Goal: Task Accomplishment & Management: Use online tool/utility

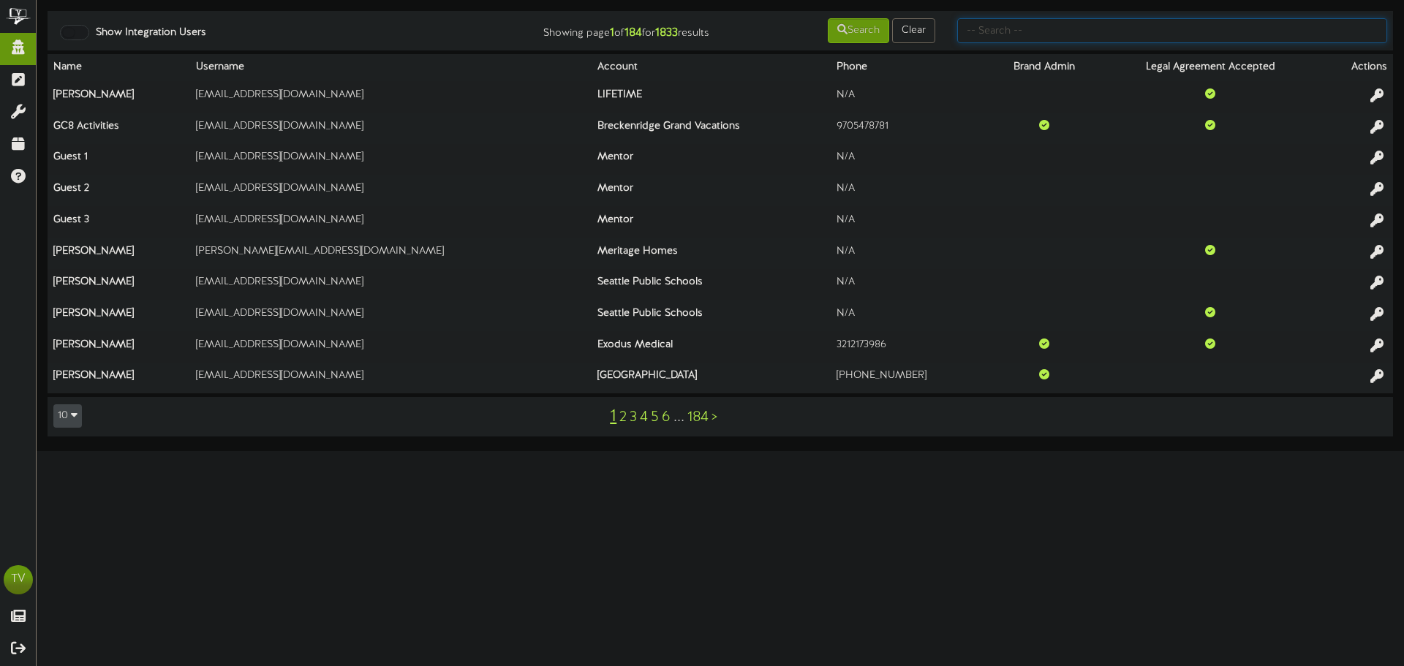
click at [1199, 36] on input "text" at bounding box center [1172, 30] width 430 height 25
type input "gentry"
click at [859, 23] on button "Search" at bounding box center [858, 30] width 61 height 25
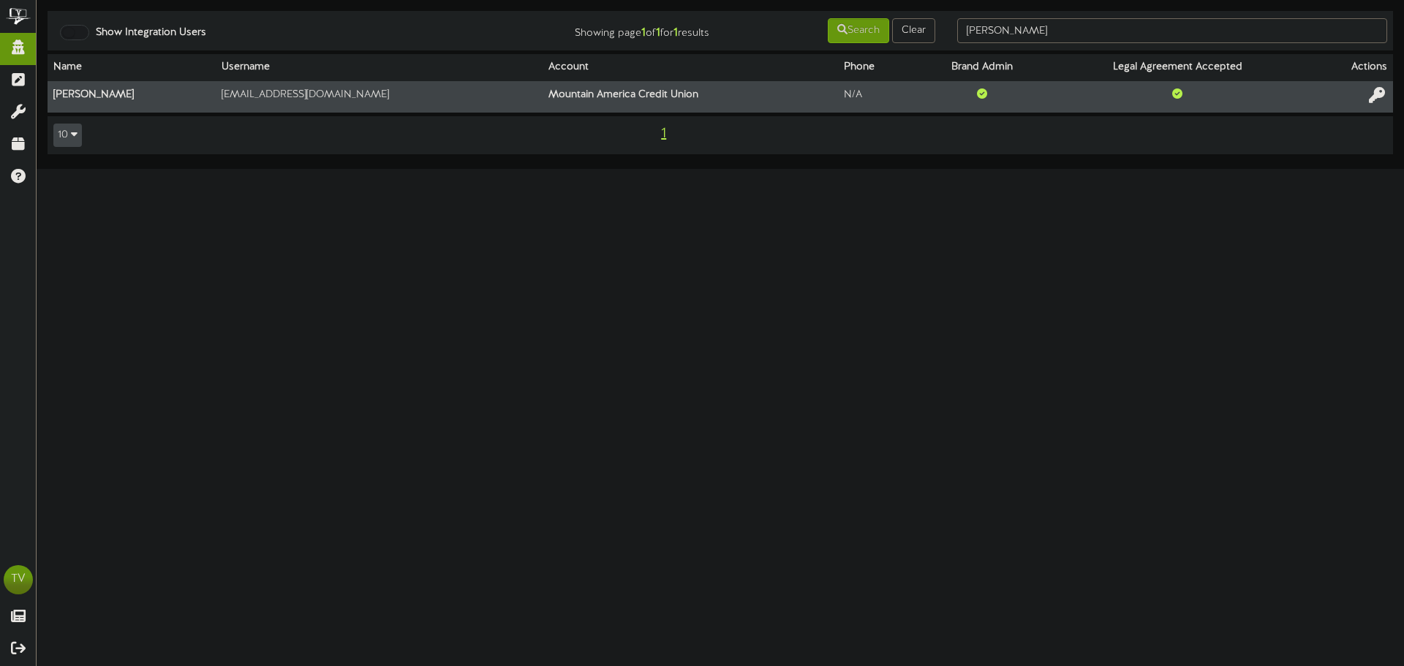
click at [1377, 94] on icon at bounding box center [1377, 95] width 16 height 16
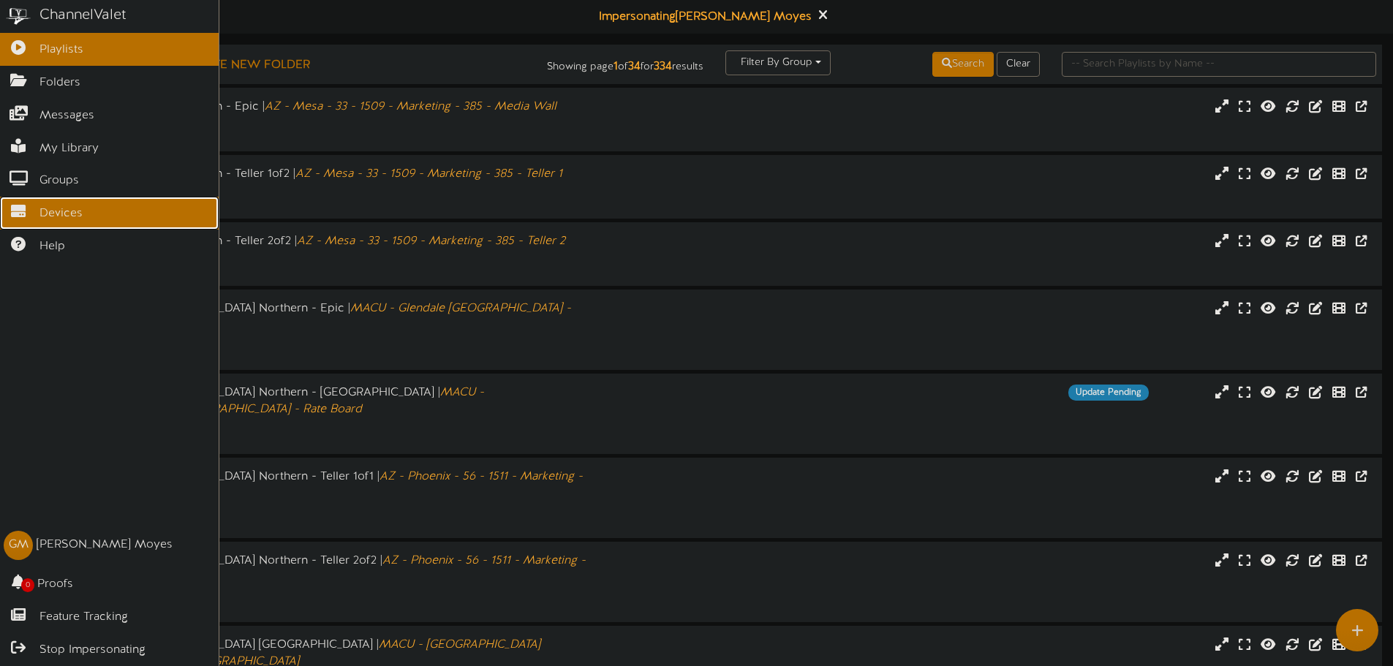
click at [27, 204] on icon at bounding box center [18, 209] width 37 height 11
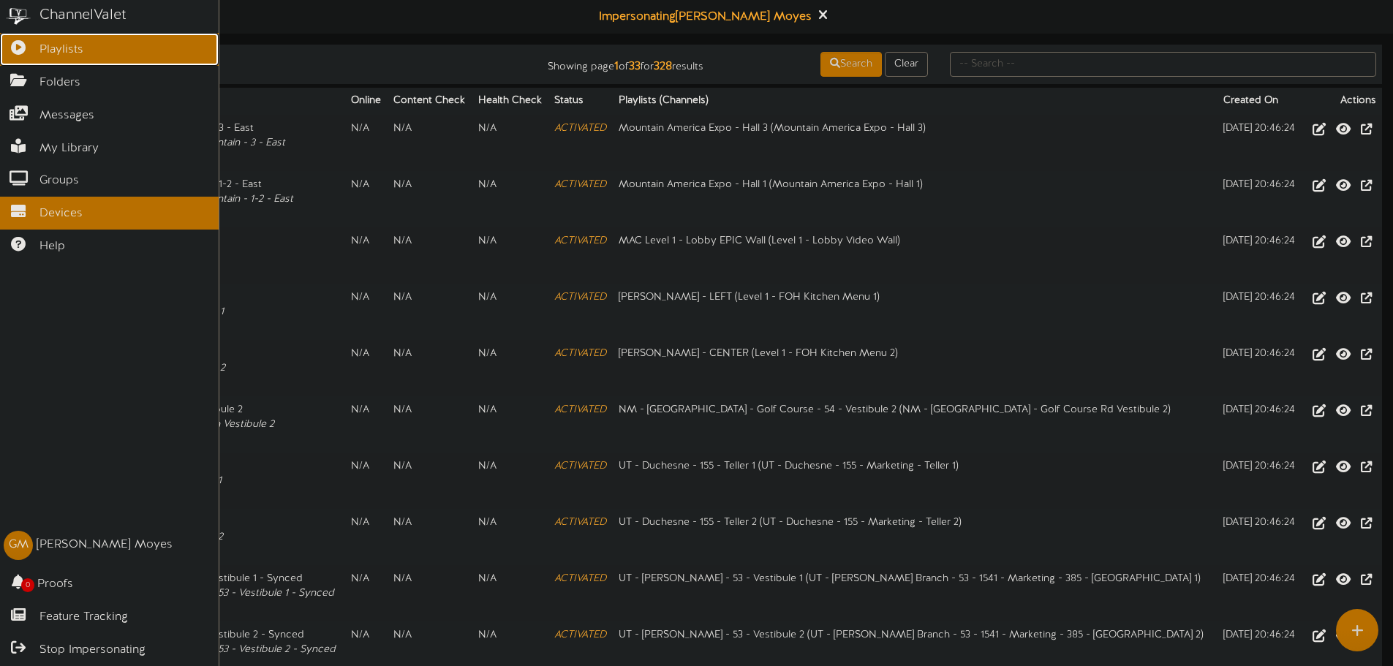
click at [3, 56] on link "Playlists" at bounding box center [109, 49] width 219 height 33
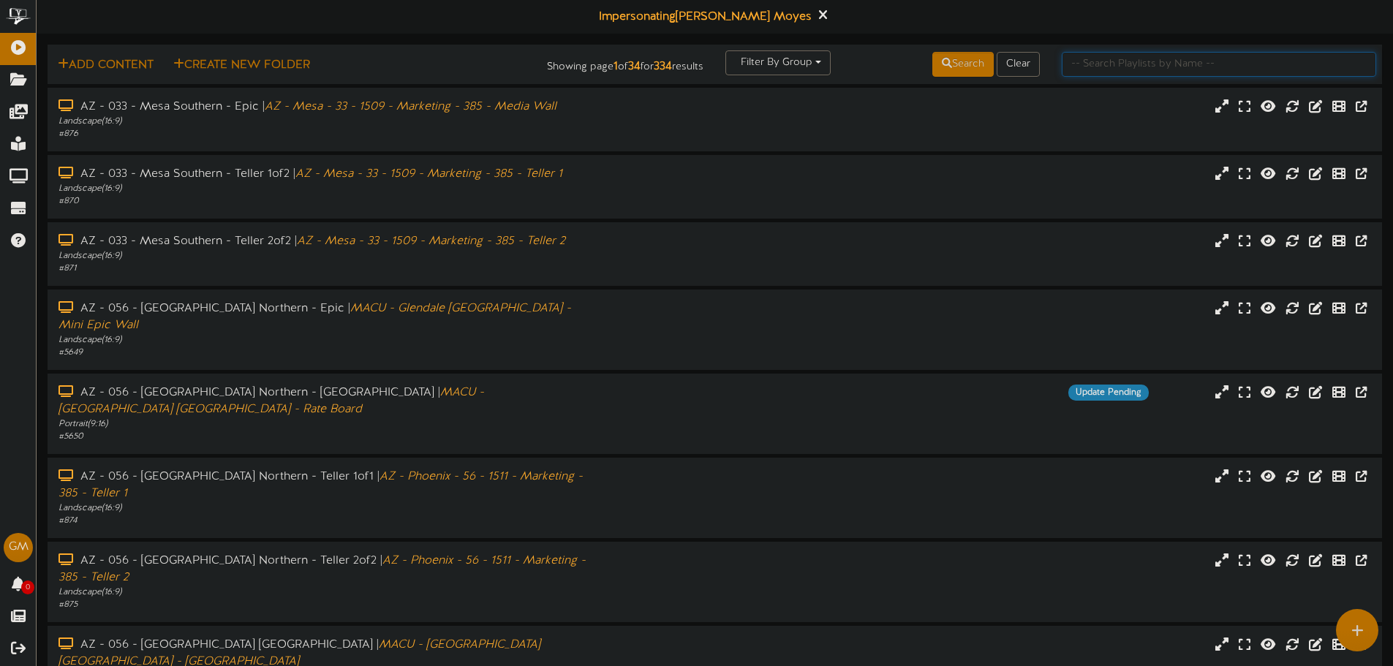
click at [1092, 67] on input "text" at bounding box center [1219, 64] width 314 height 25
type input "river"
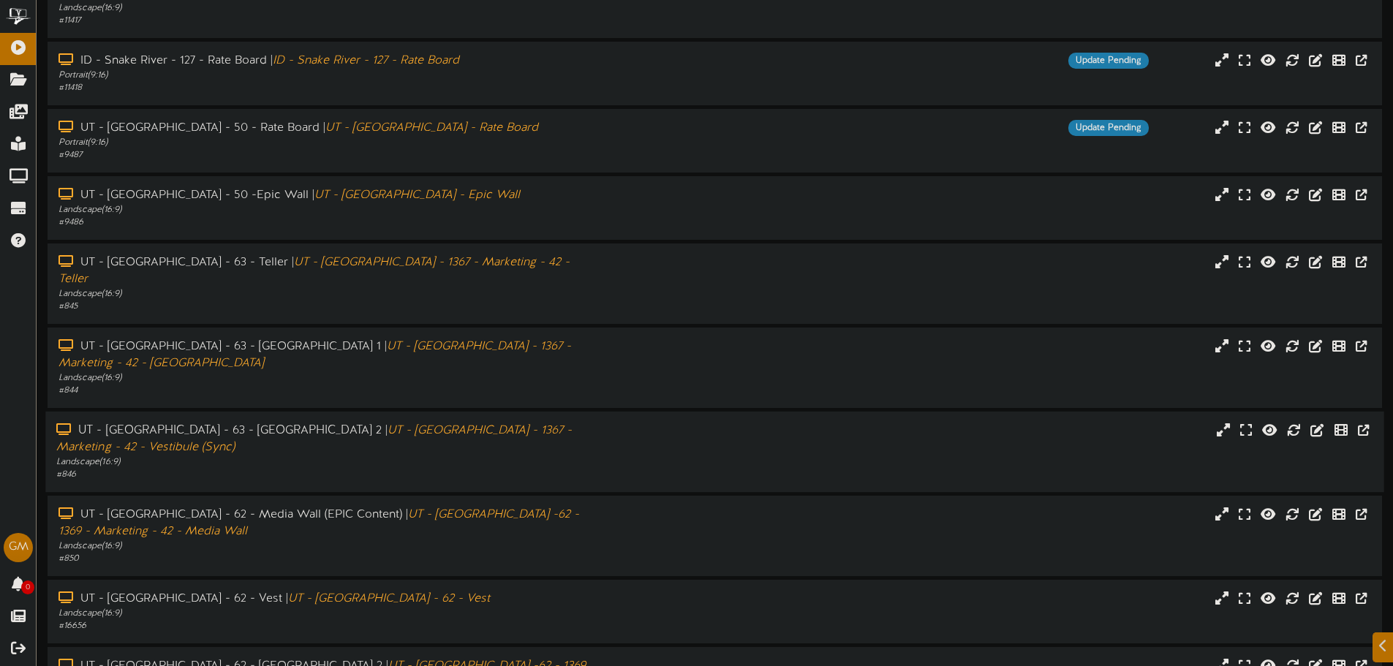
scroll to position [185, 0]
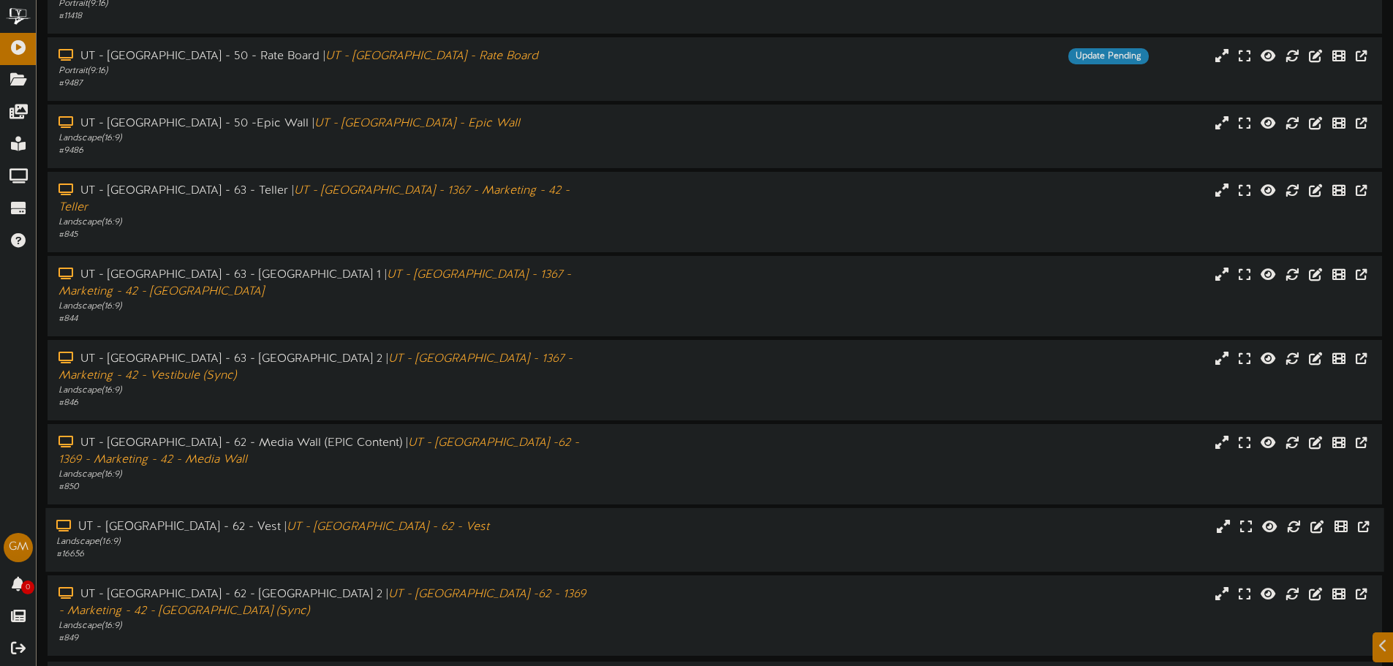
click at [431, 536] on div "Landscape ( 16:9 )" at bounding box center [324, 542] width 536 height 12
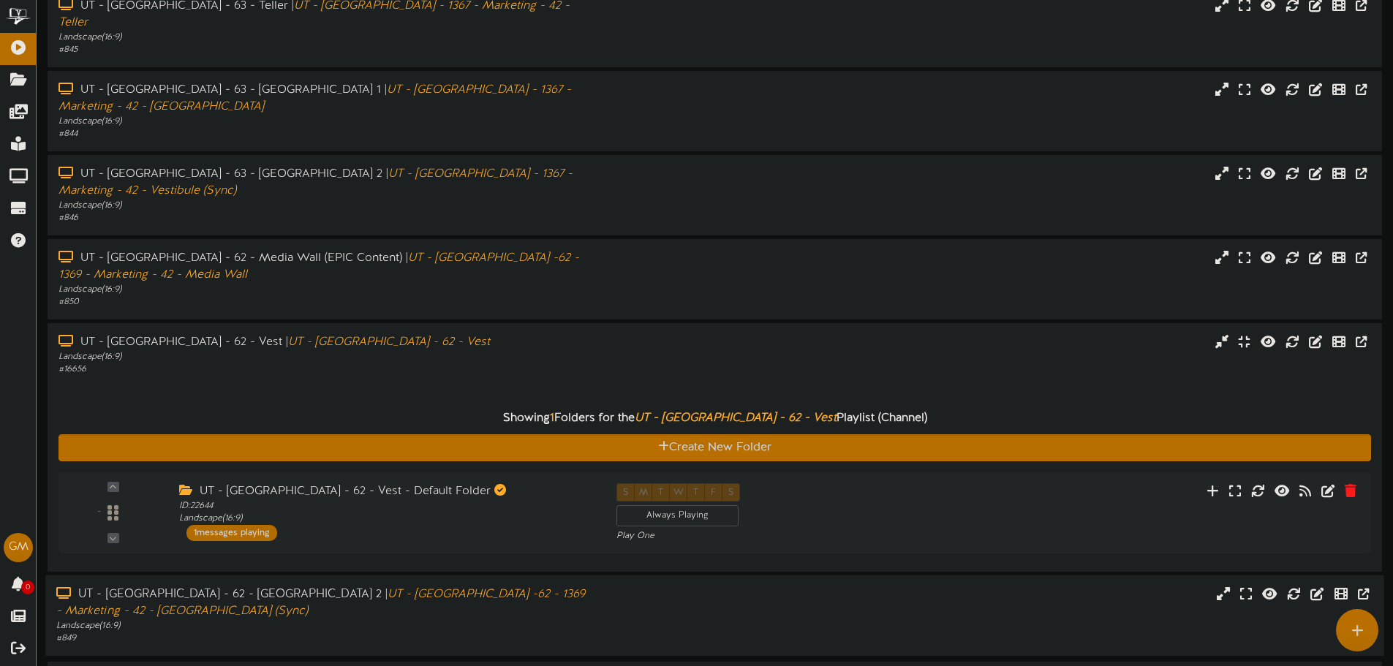
click at [333, 620] on div "Landscape ( 16:9 )" at bounding box center [324, 626] width 536 height 12
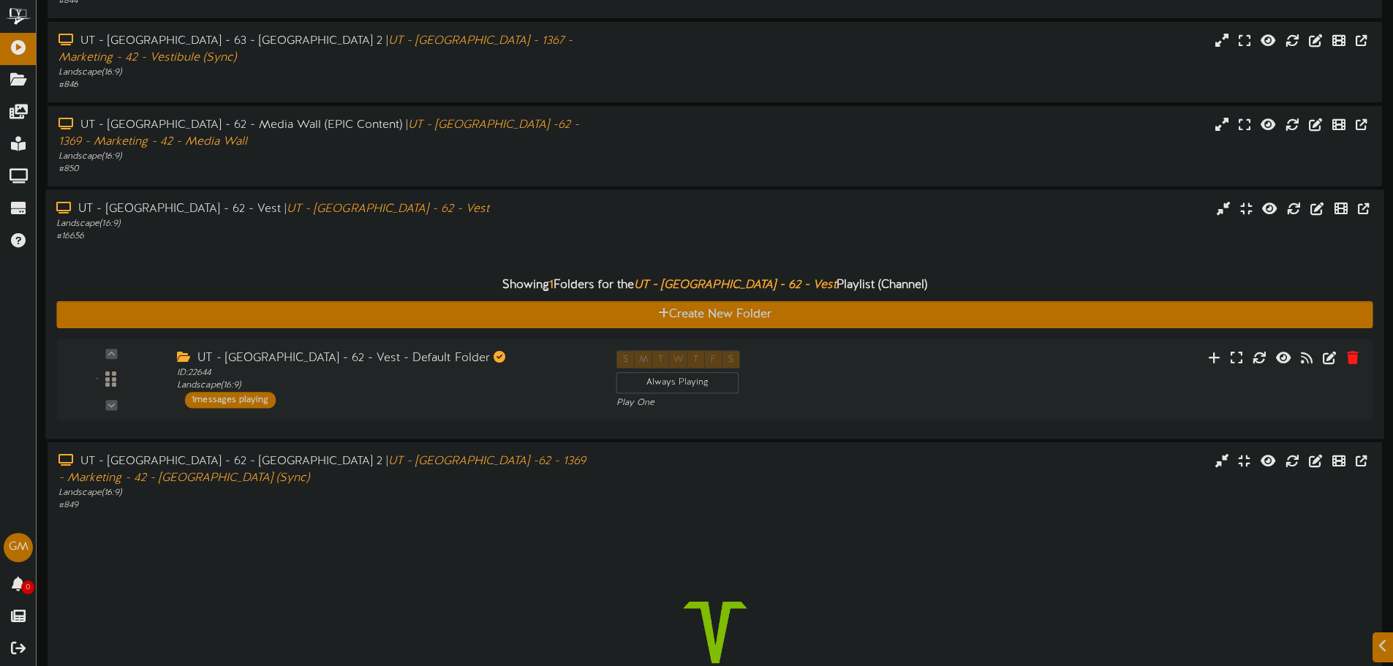
scroll to position [597, 0]
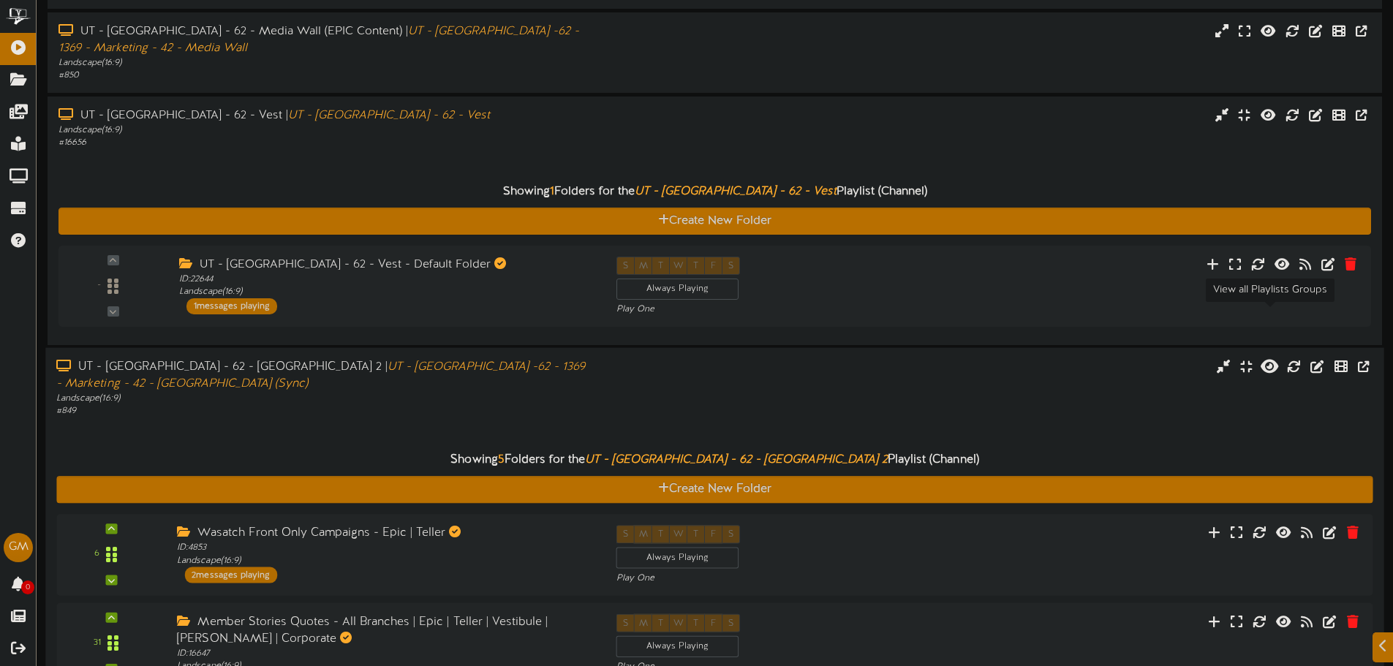
click at [1276, 358] on icon at bounding box center [1269, 366] width 18 height 16
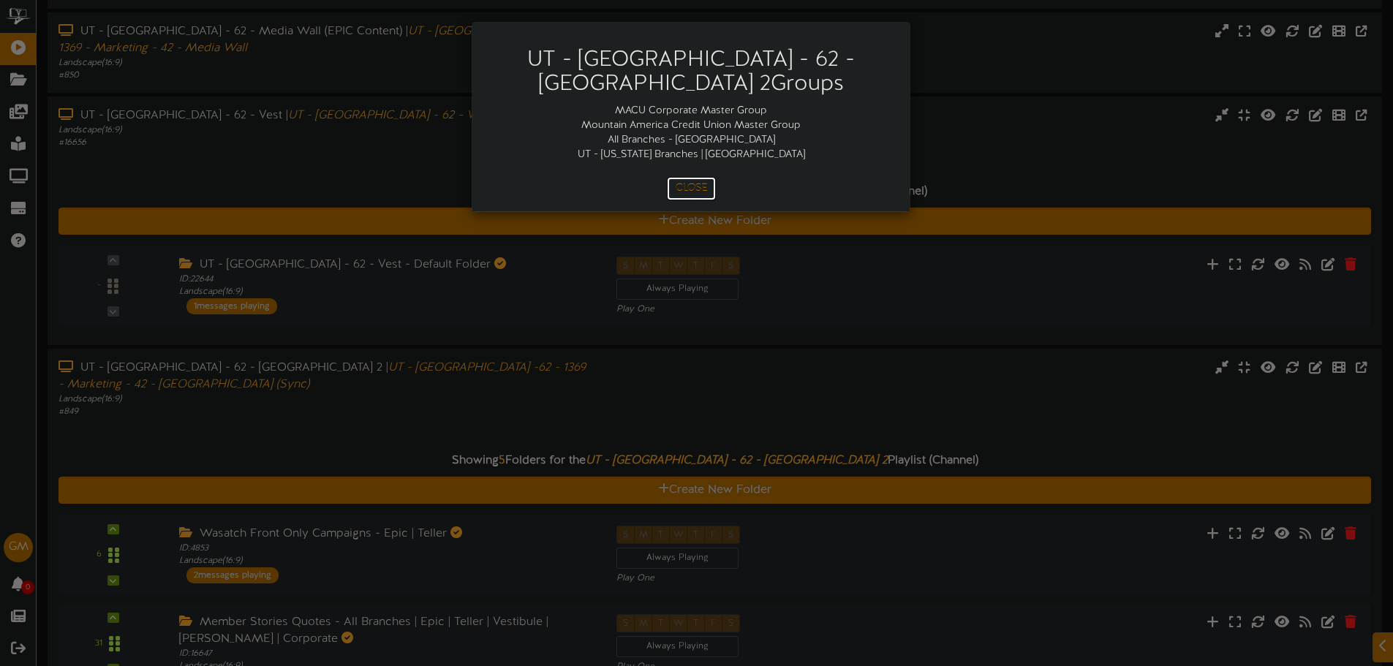
click at [691, 189] on button "Close" at bounding box center [691, 188] width 49 height 23
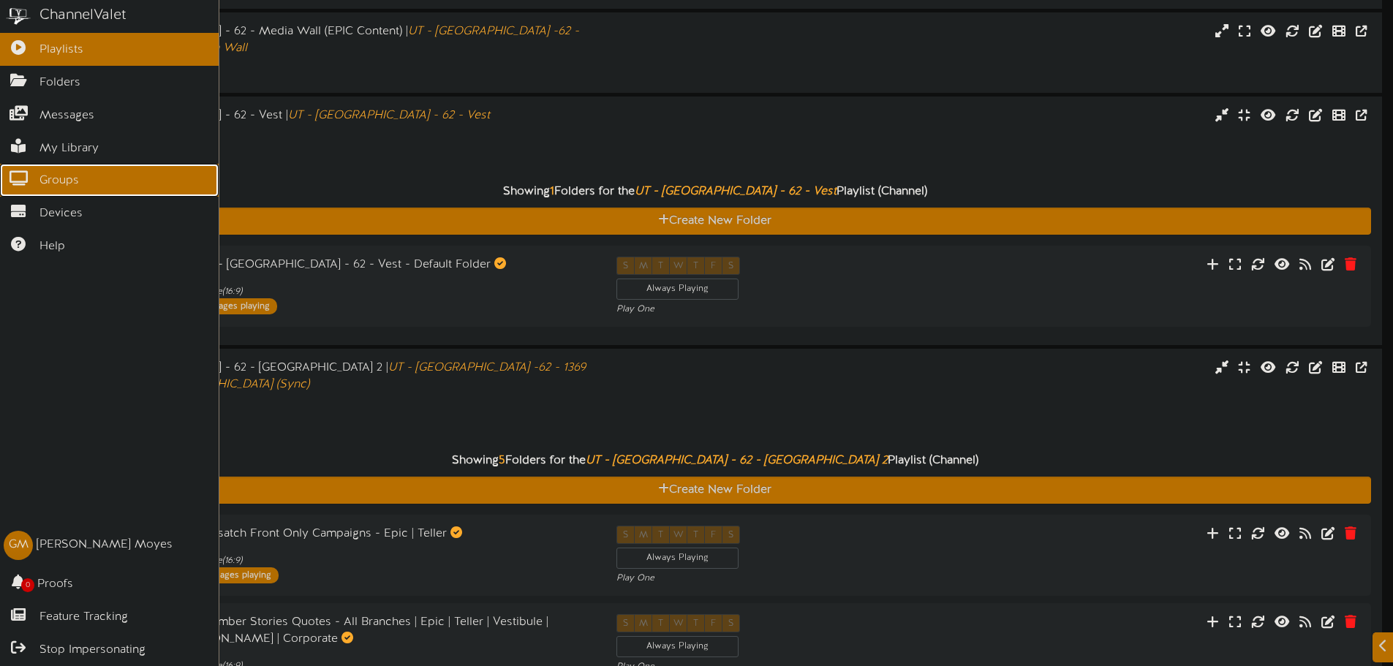
click at [48, 189] on link "Groups" at bounding box center [109, 180] width 219 height 33
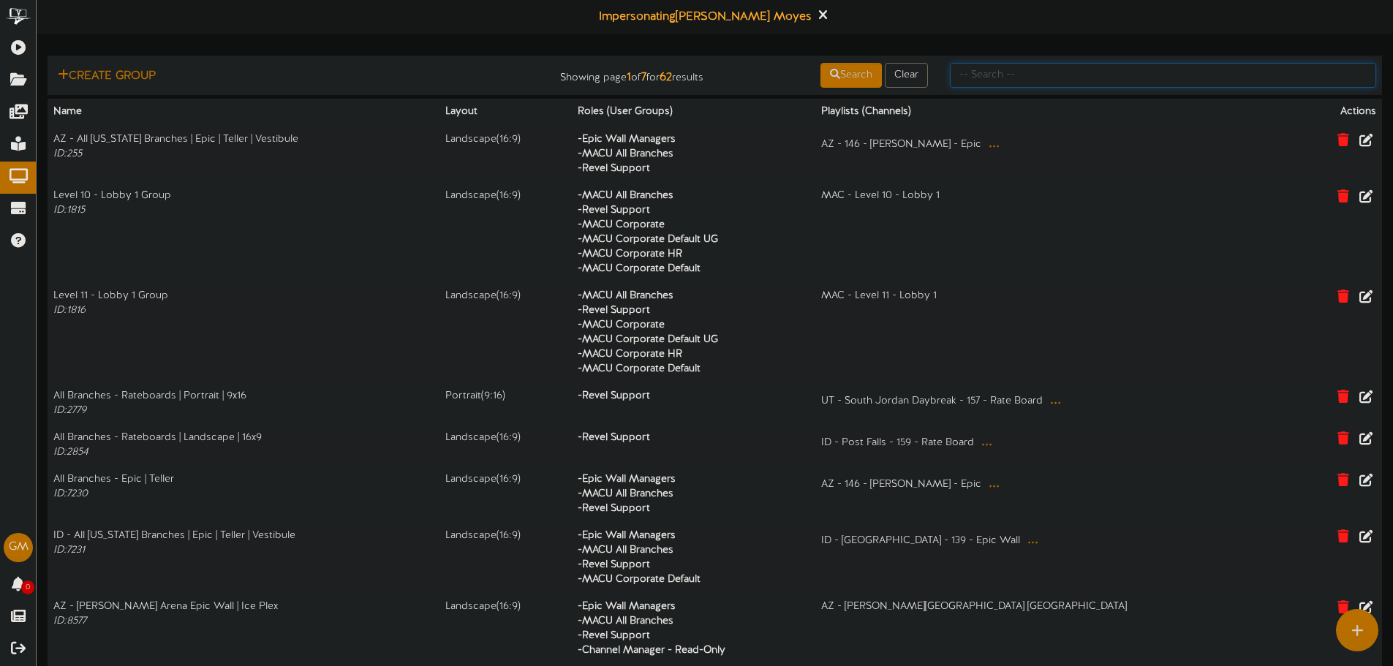
click at [1016, 76] on input "text" at bounding box center [1163, 75] width 426 height 25
type input "vestibule"
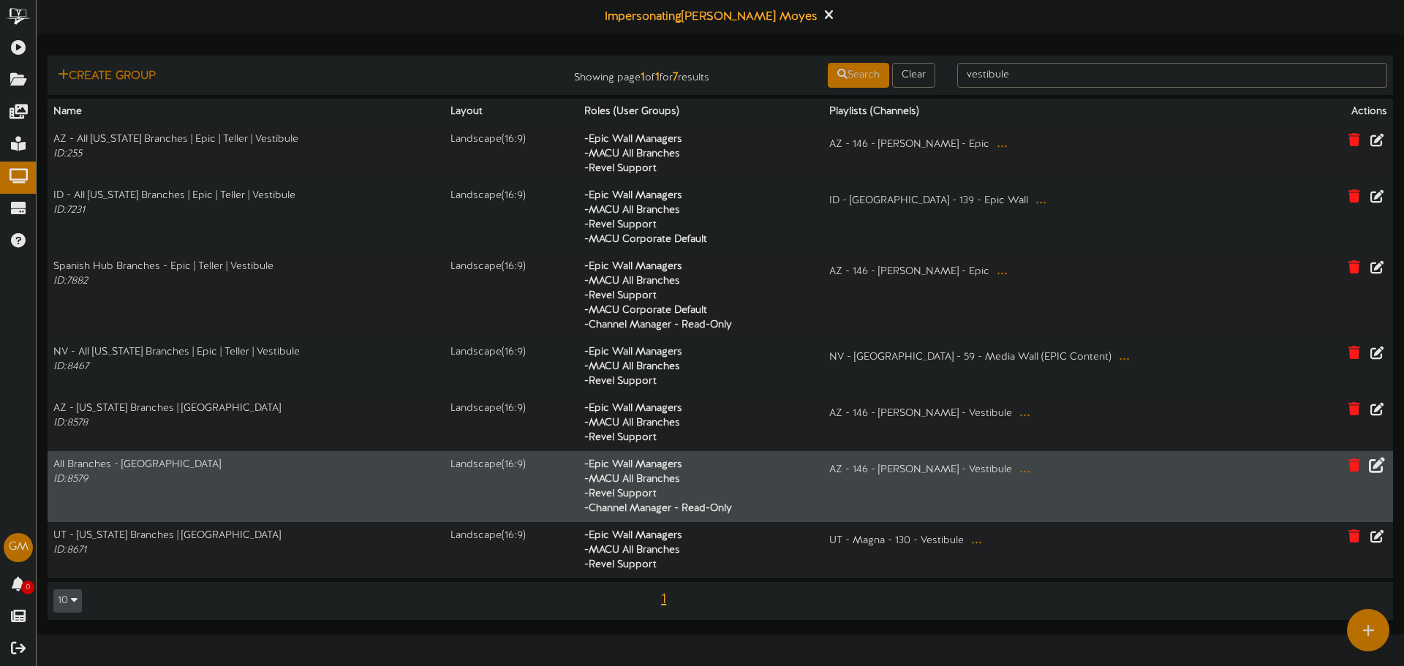
click at [1382, 468] on icon at bounding box center [1377, 464] width 16 height 16
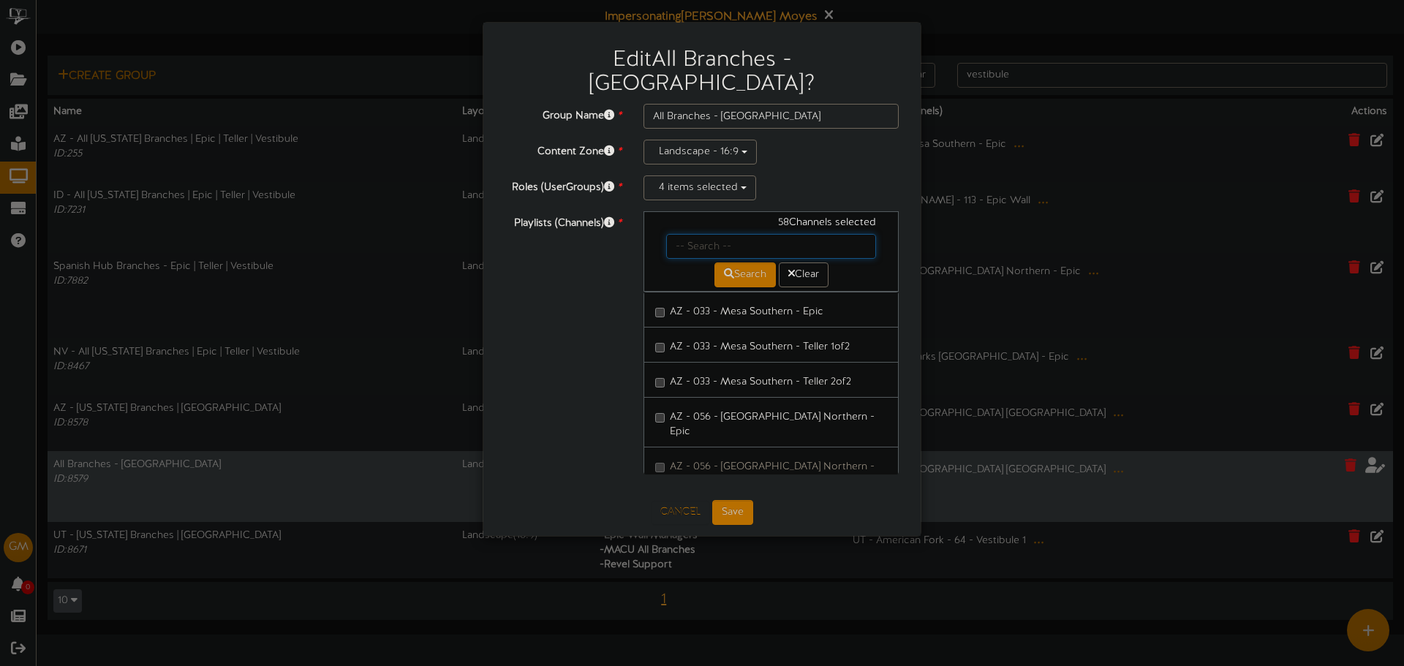
click at [706, 234] on input "text" at bounding box center [771, 246] width 210 height 25
type input "river"
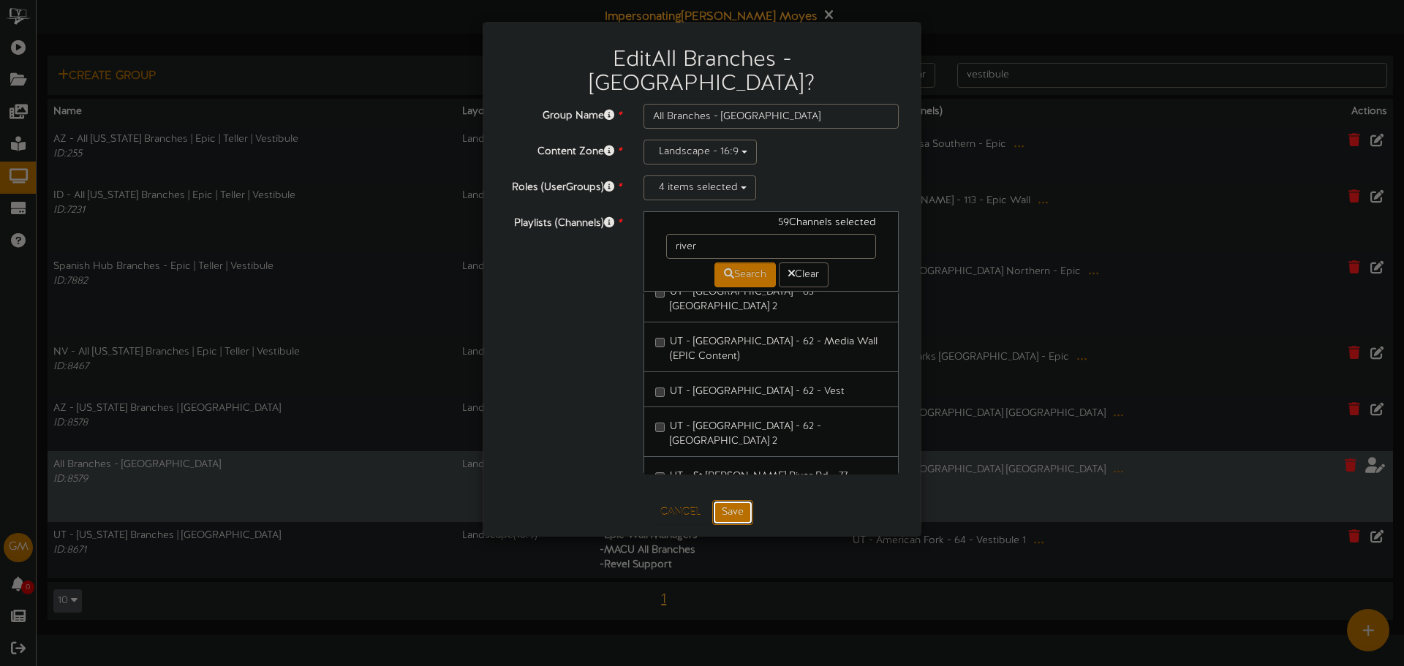
click at [735, 500] on button "Save" at bounding box center [732, 512] width 41 height 25
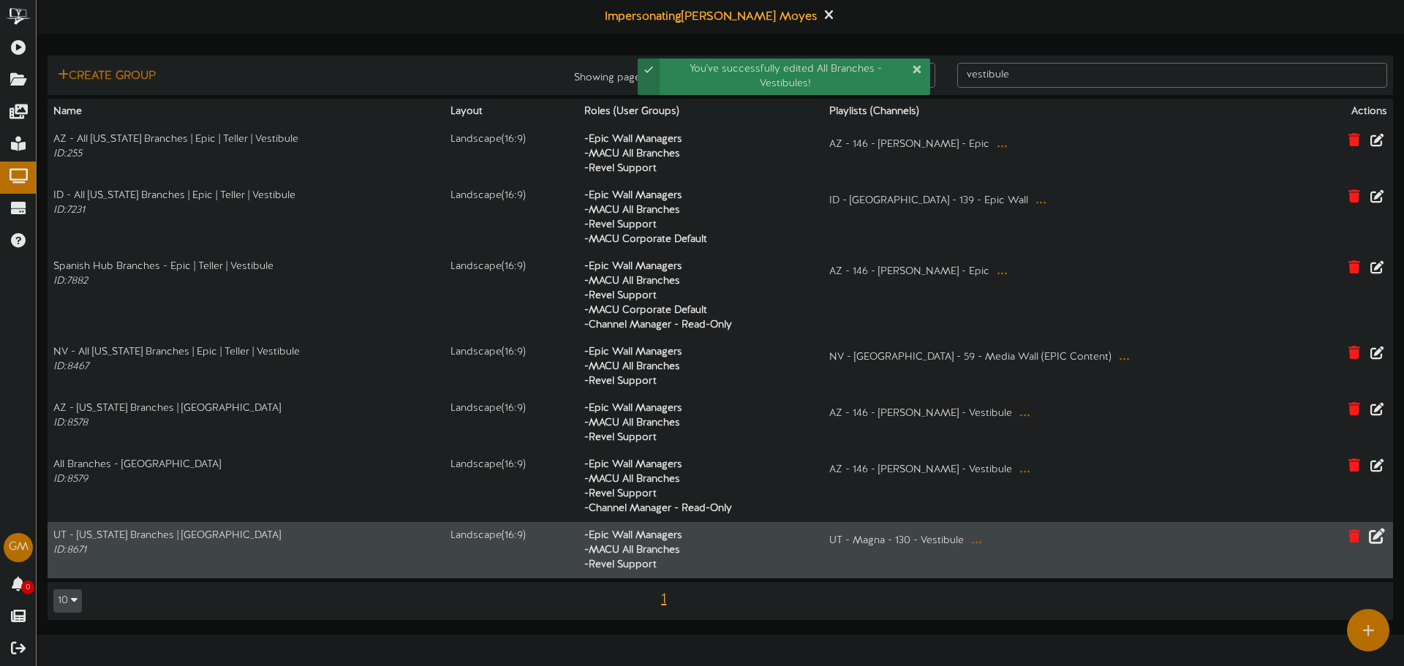
click at [1371, 534] on icon at bounding box center [1377, 535] width 16 height 16
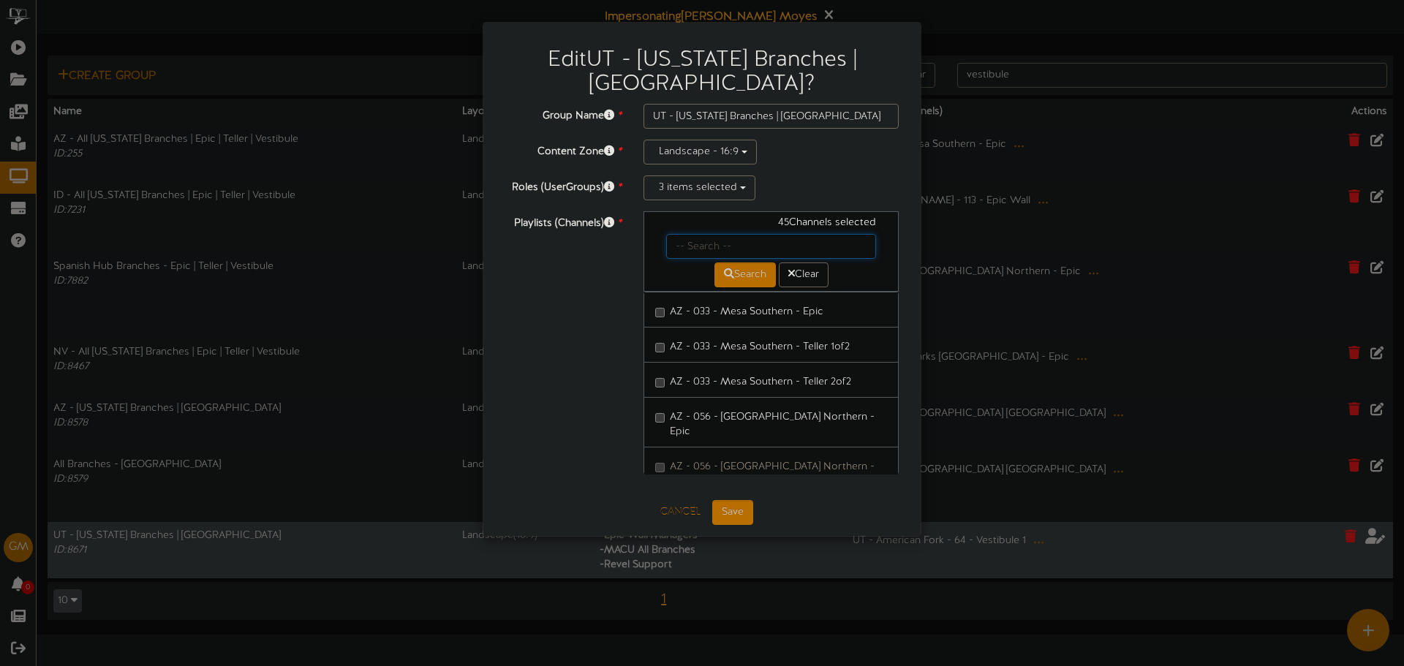
click at [722, 234] on input "text" at bounding box center [771, 246] width 210 height 25
type input "river"
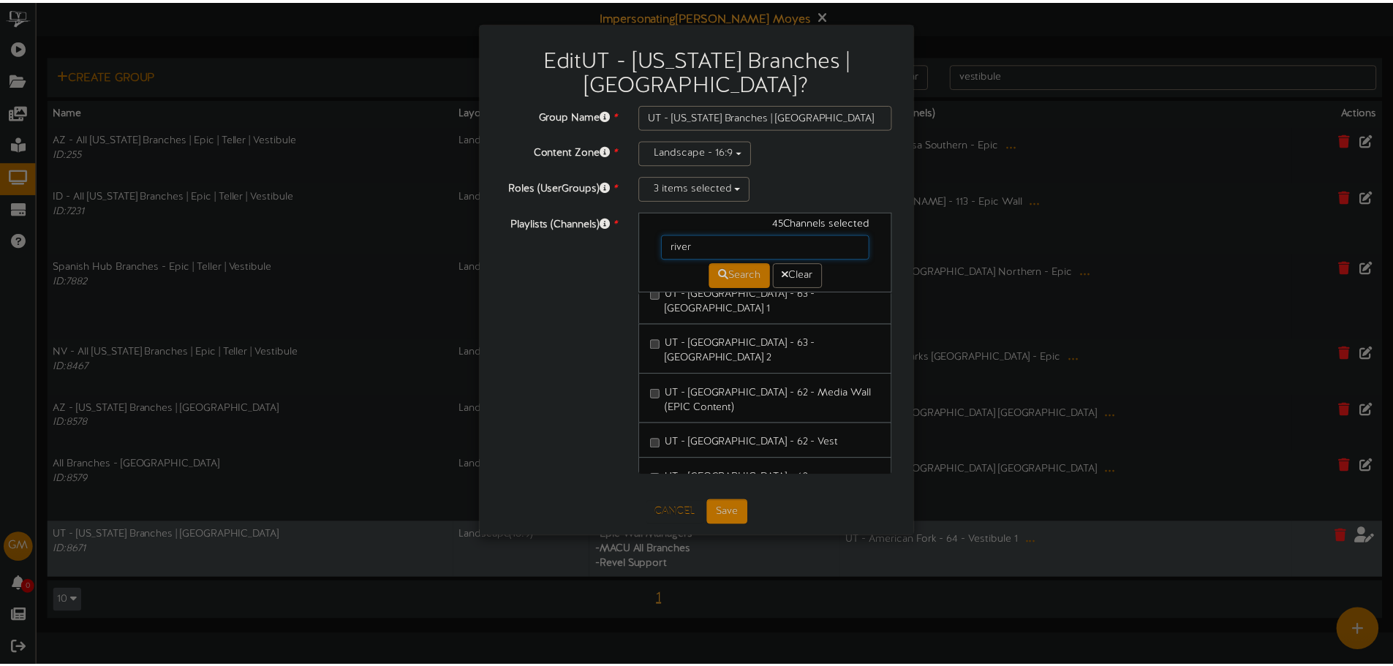
scroll to position [219, 0]
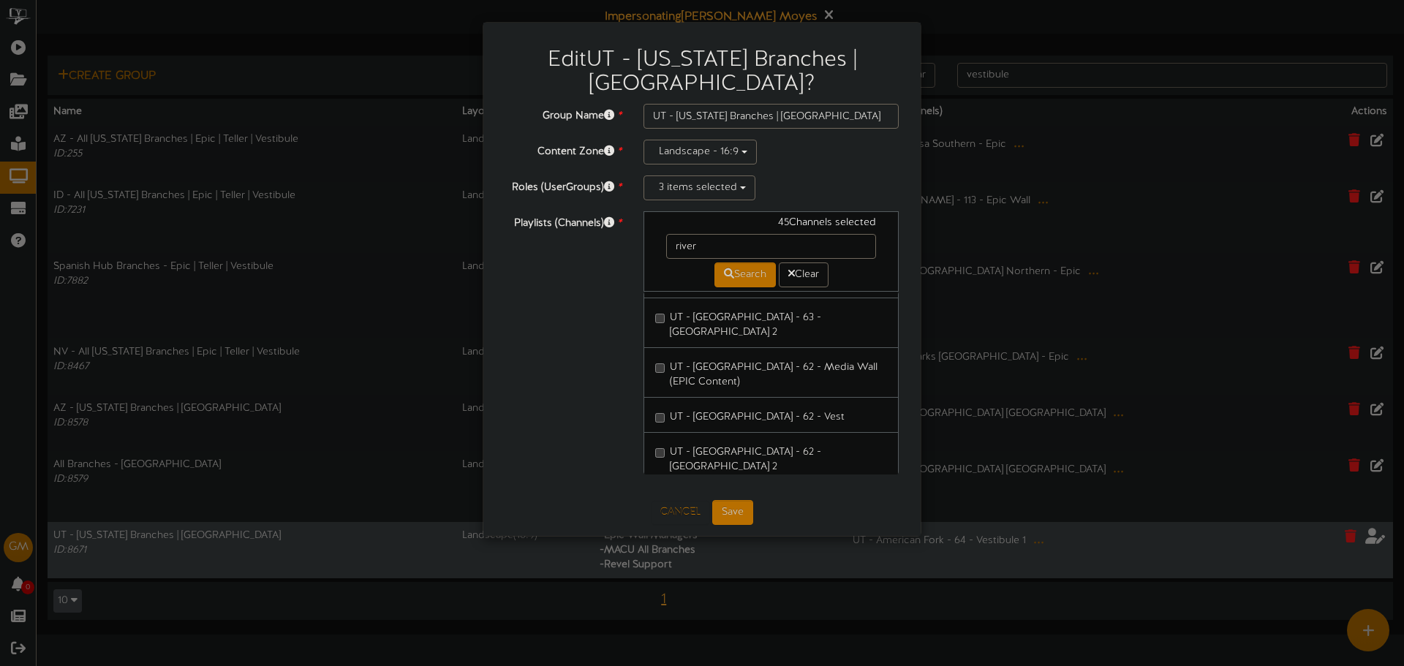
click at [654, 397] on link "UT - South Jordan River Park - 62 - Vest" at bounding box center [770, 415] width 255 height 36
click at [719, 500] on button "Save" at bounding box center [732, 512] width 41 height 25
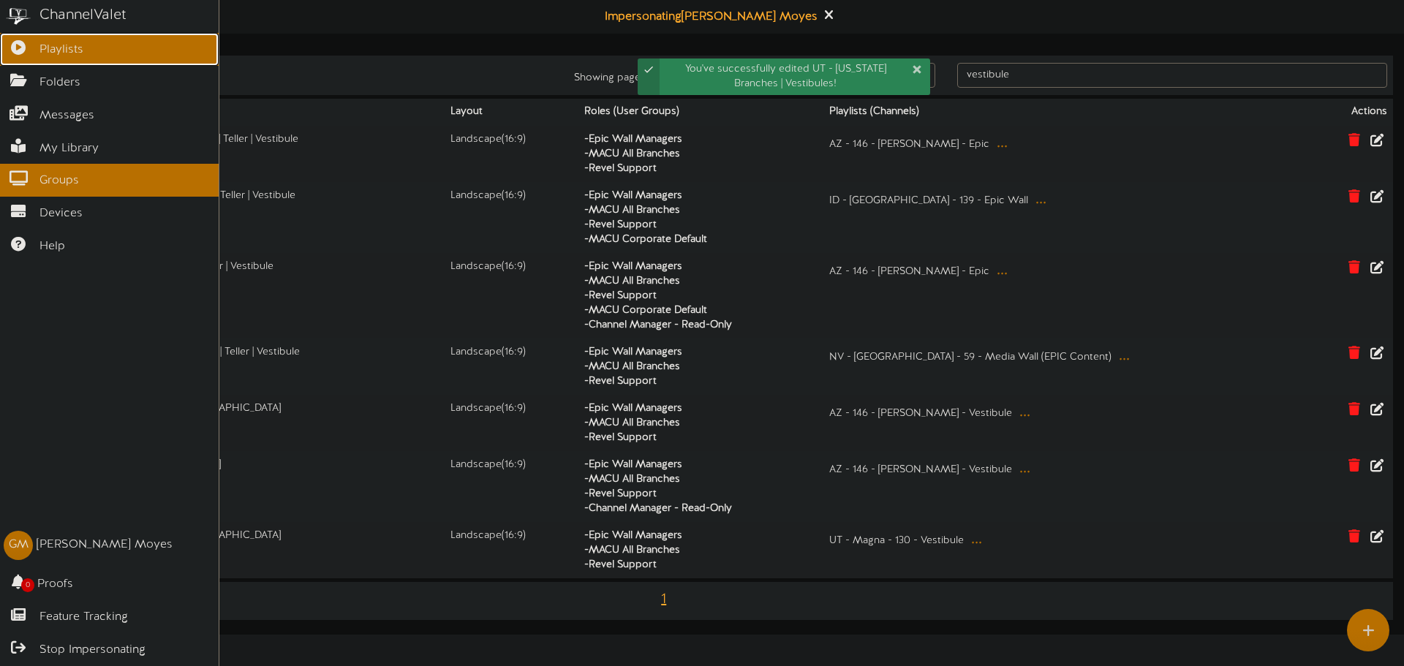
click at [13, 43] on icon at bounding box center [18, 45] width 37 height 11
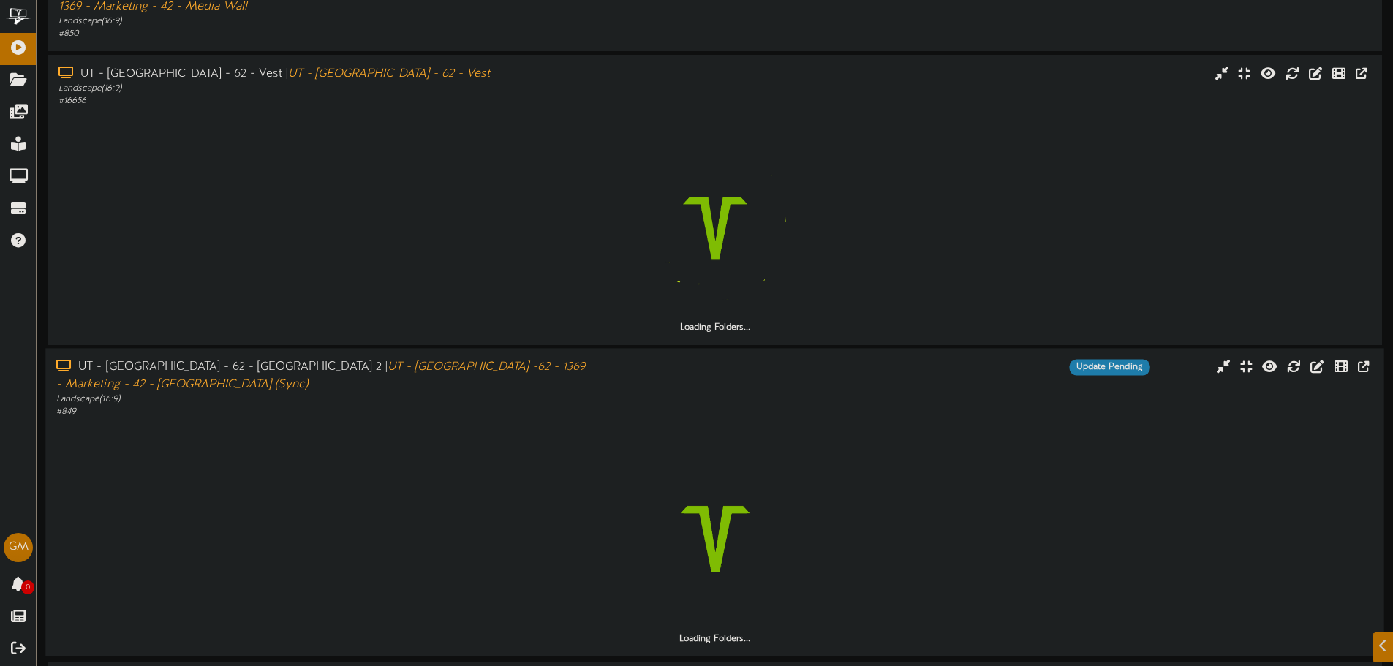
click at [439, 360] on div "UT - South Jordan River Park - 62 - Vestibule 2 | UT - South Jordan River Parkw…" at bounding box center [324, 377] width 536 height 34
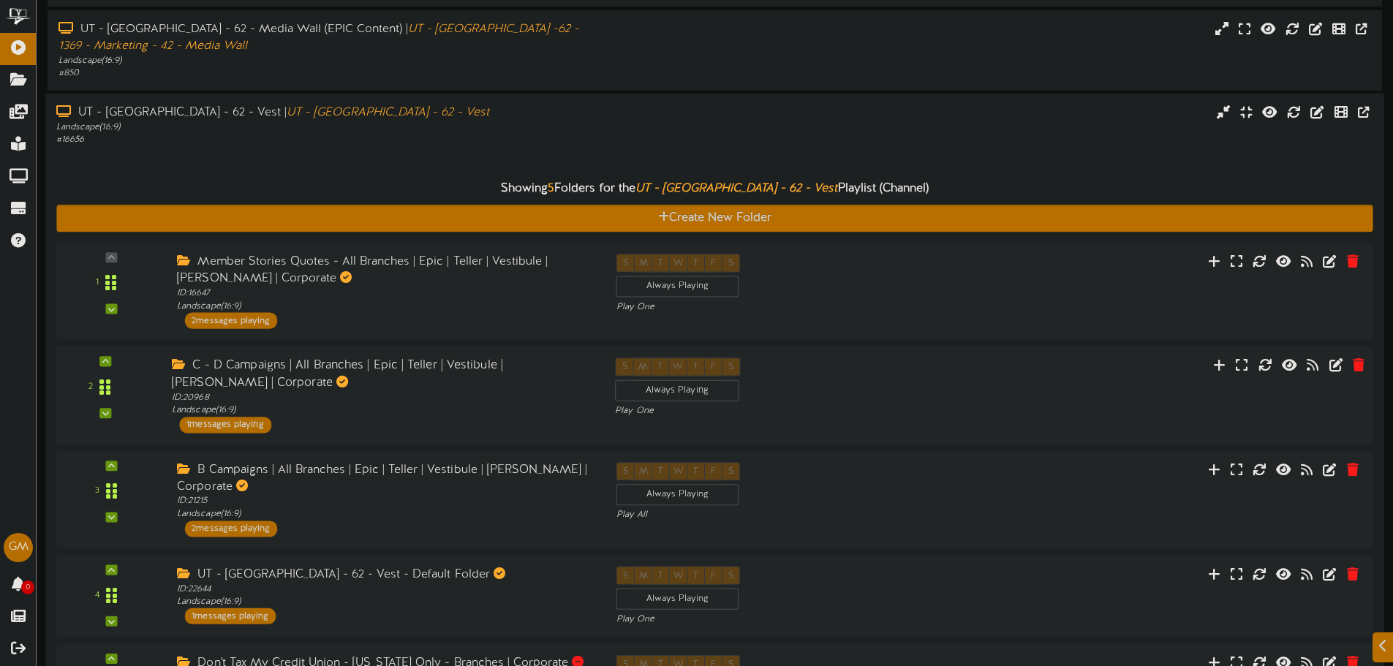
scroll to position [624, 0]
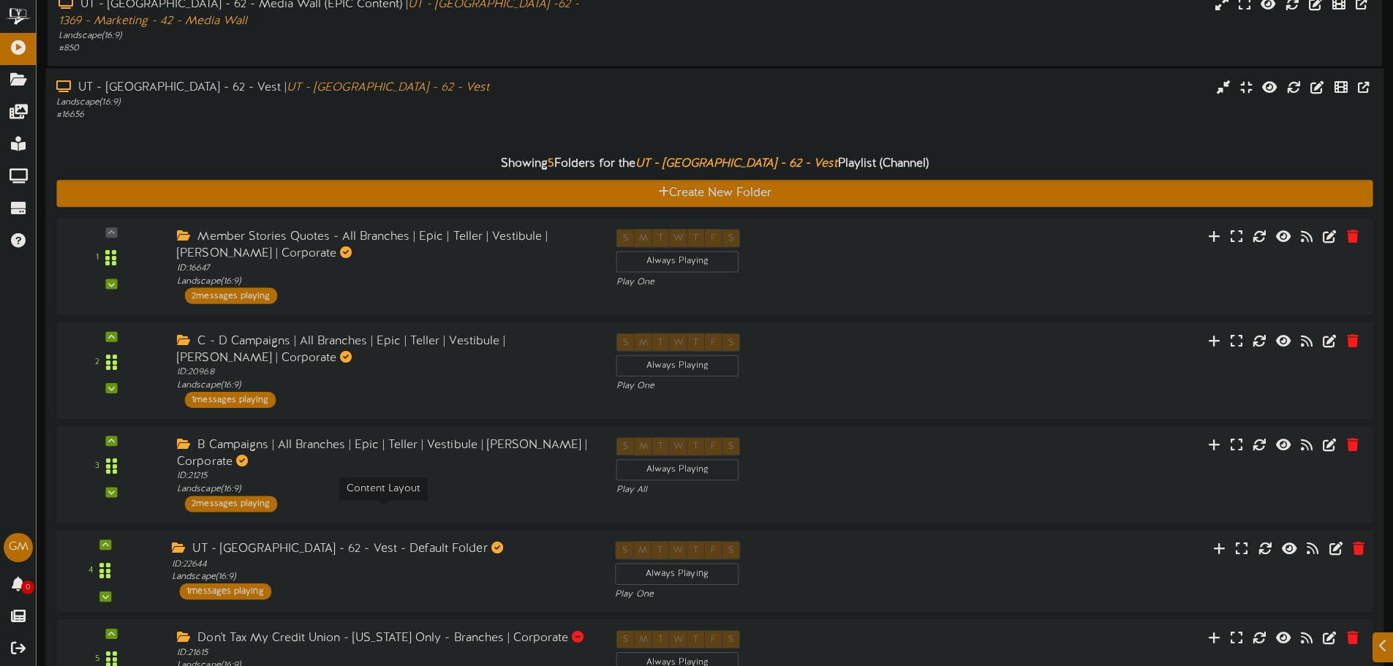
click at [427, 558] on div "ID: 22644 Landscape ( 16:9 )" at bounding box center [382, 571] width 421 height 26
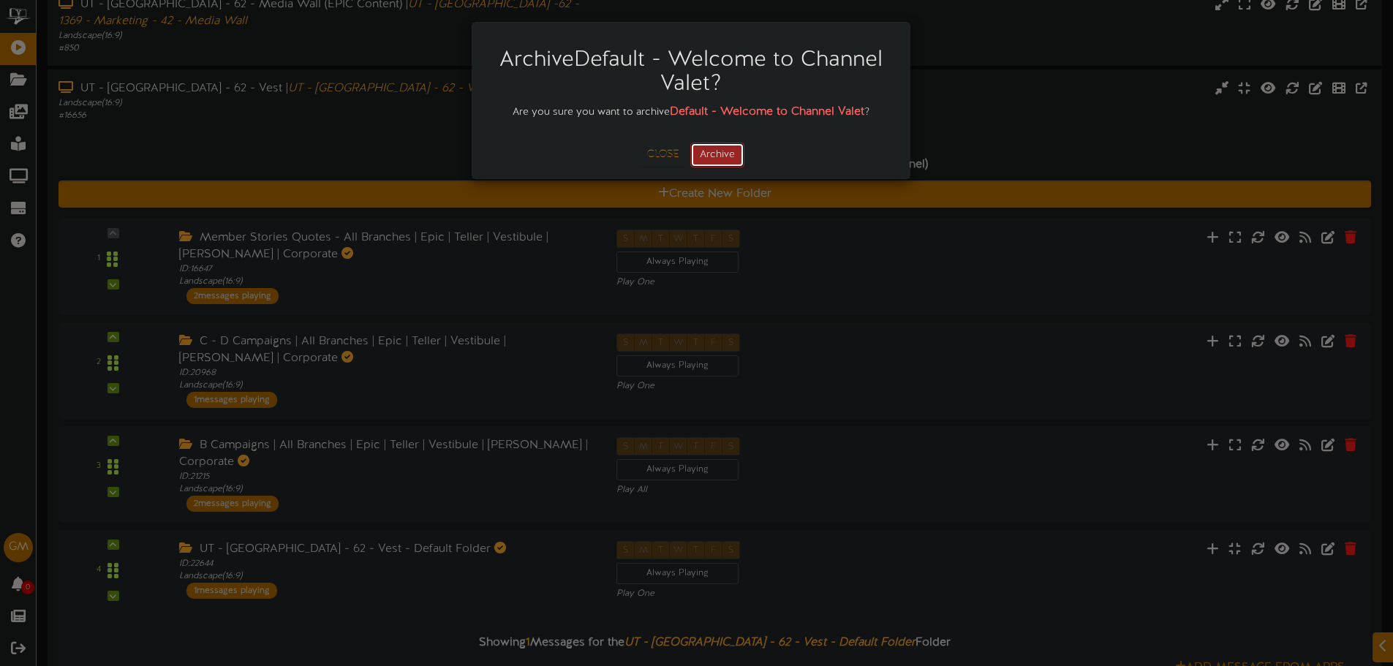
click at [732, 165] on button "Archive" at bounding box center [717, 155] width 54 height 25
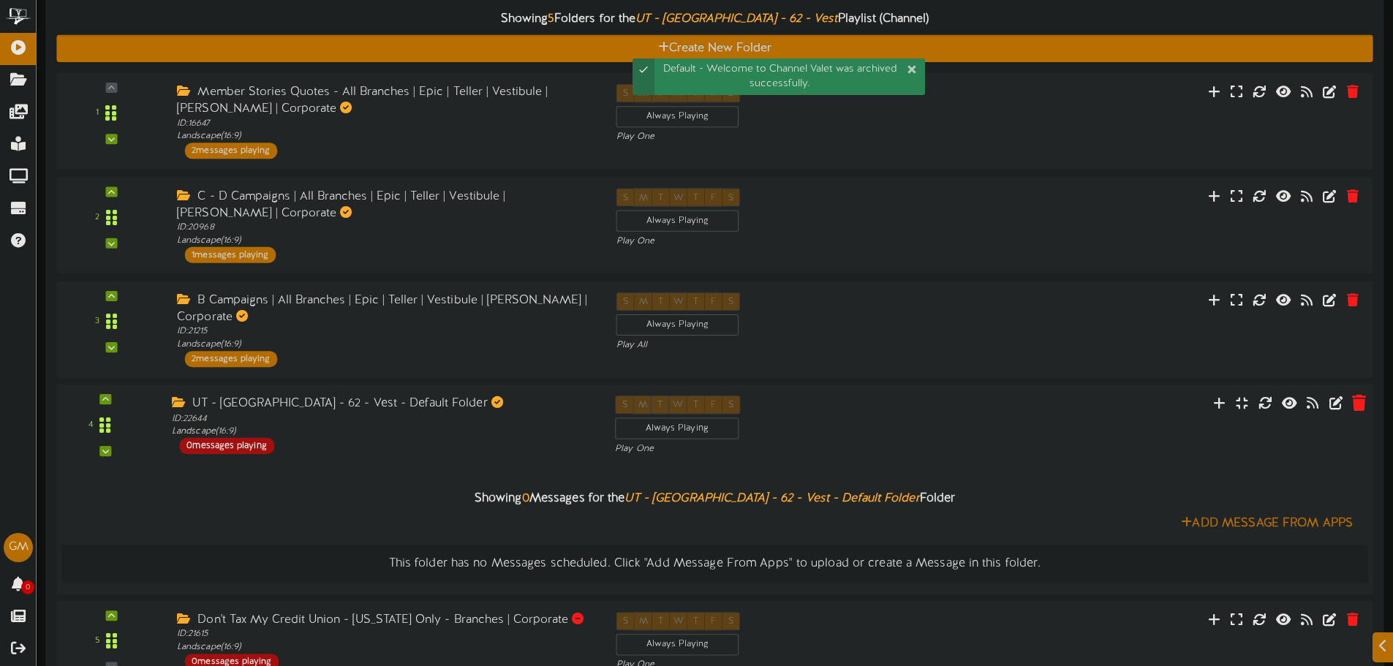
scroll to position [770, 0]
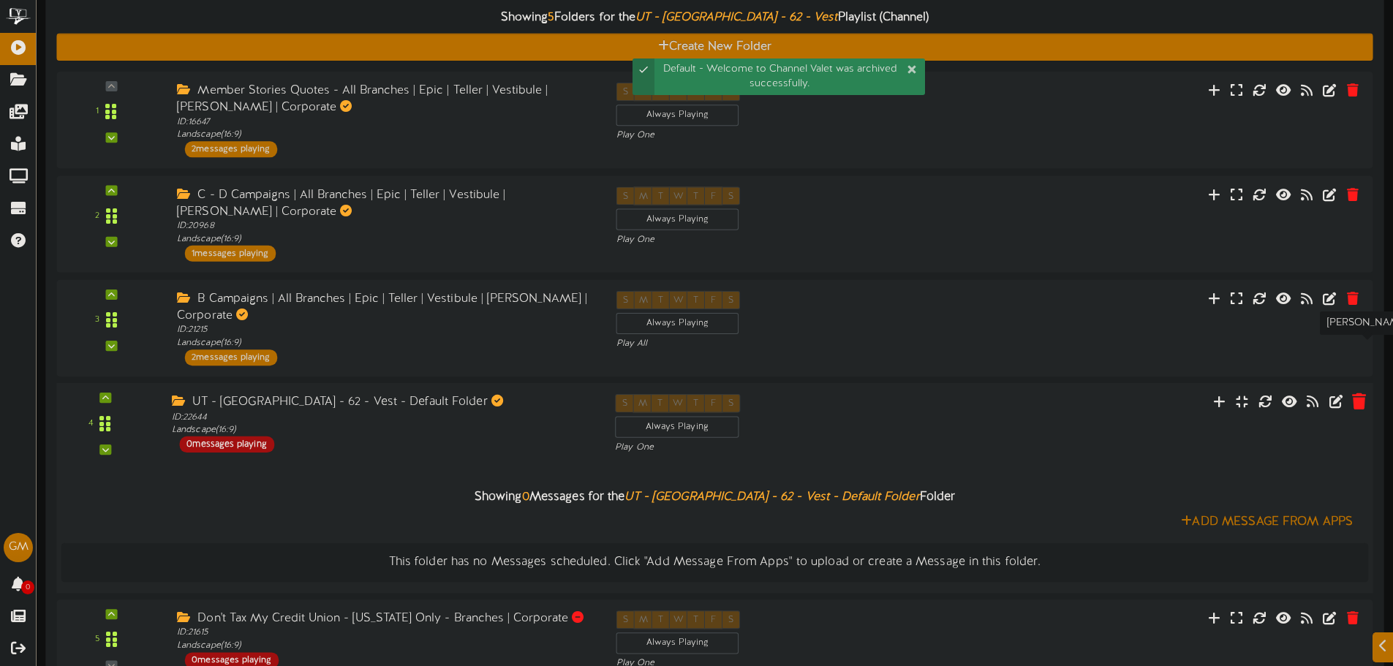
click at [1362, 393] on icon at bounding box center [1359, 401] width 14 height 16
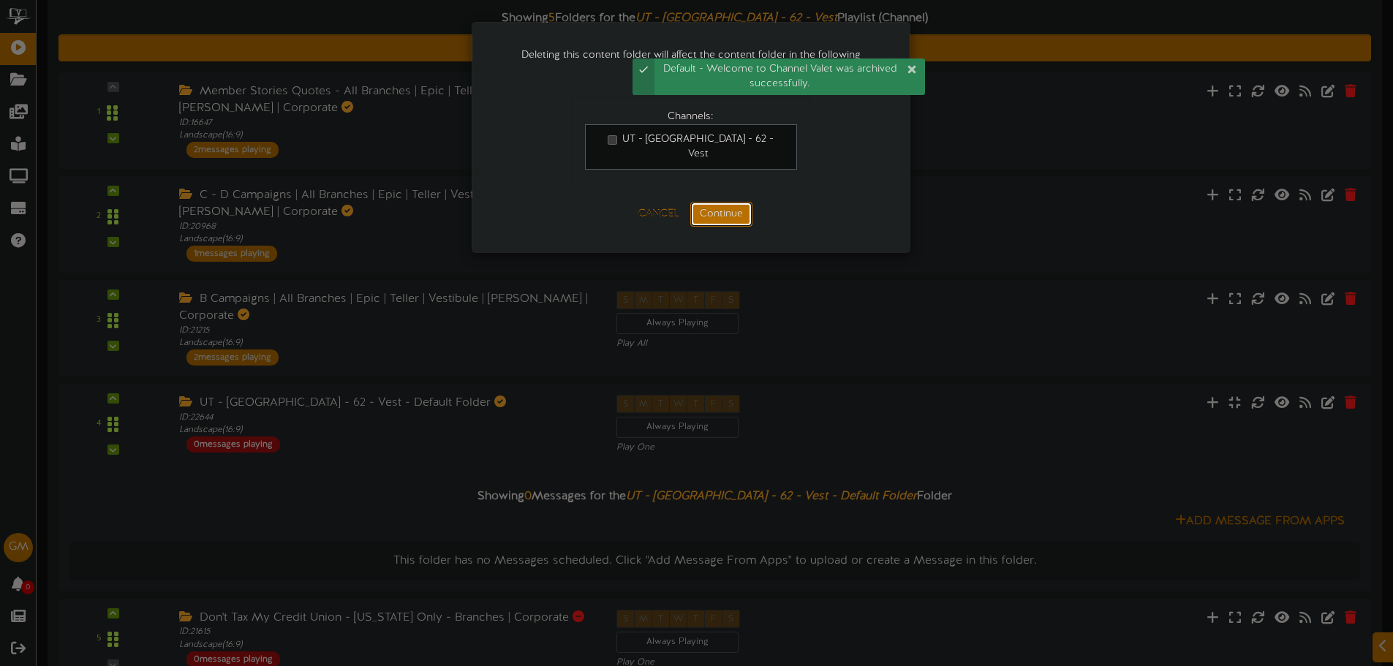
click at [737, 218] on button "Continue" at bounding box center [721, 214] width 62 height 25
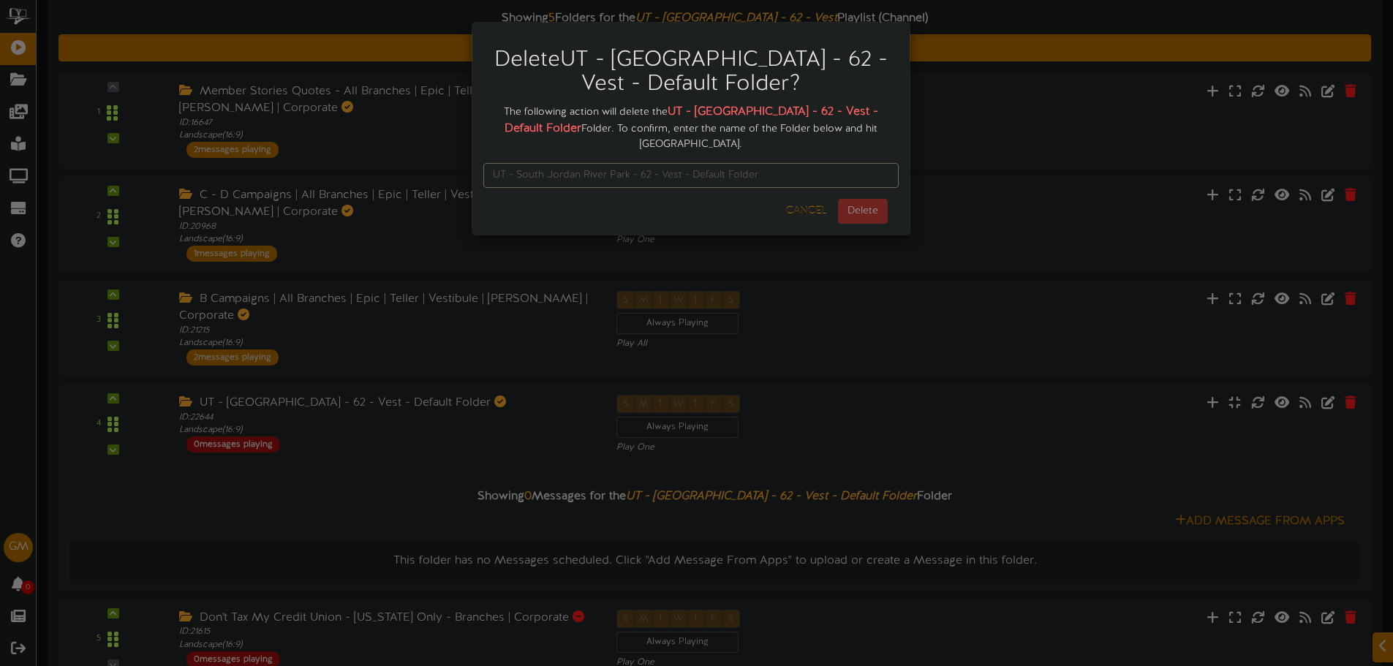
drag, startPoint x: 662, startPoint y: 107, endPoint x: 578, endPoint y: 124, distance: 84.9
click at [580, 124] on strong "UT - South Jordan River Park - 62 - Vest - Default Folder" at bounding box center [691, 120] width 374 height 30
copy strong "UT - South Jordan River Park - 62 - Vest - Default Folder"
paste input "UT - South Jordan River Park - 62 - Vest - Default Folder"
type input "UT - South Jordan River Park - 62 - Vest - Default Folder"
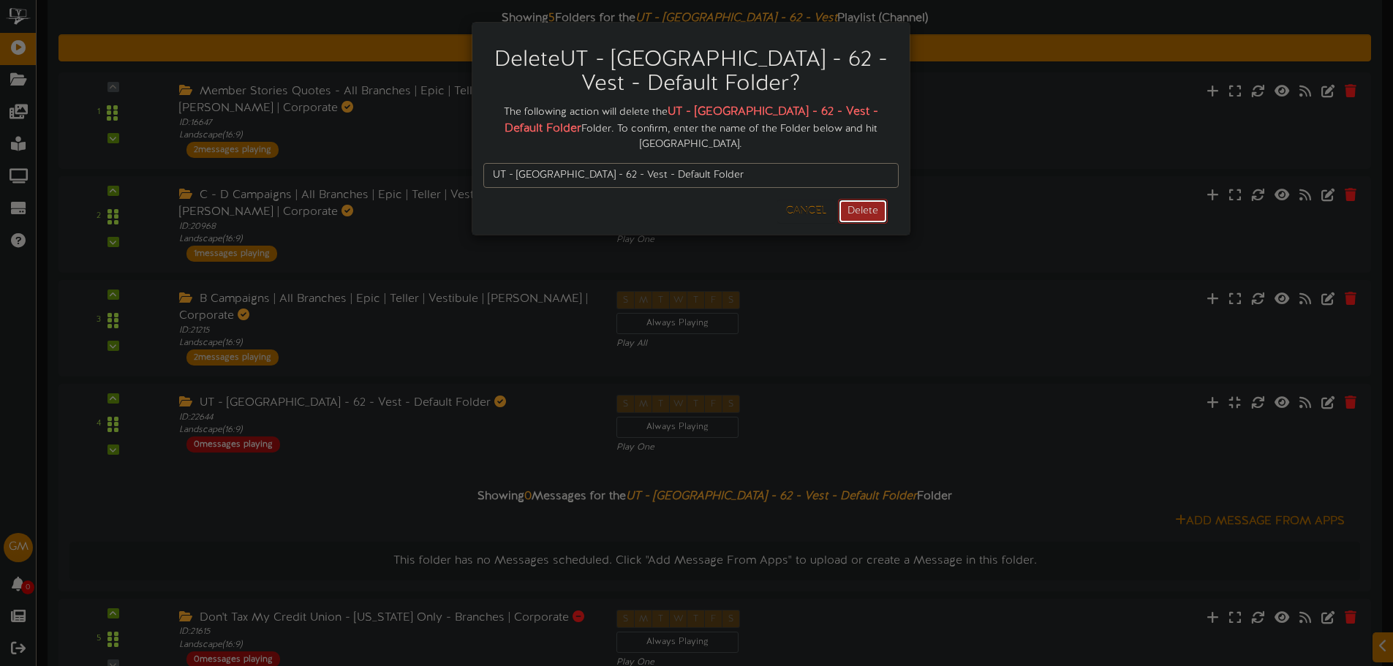
click at [866, 212] on button "Delete" at bounding box center [863, 211] width 50 height 25
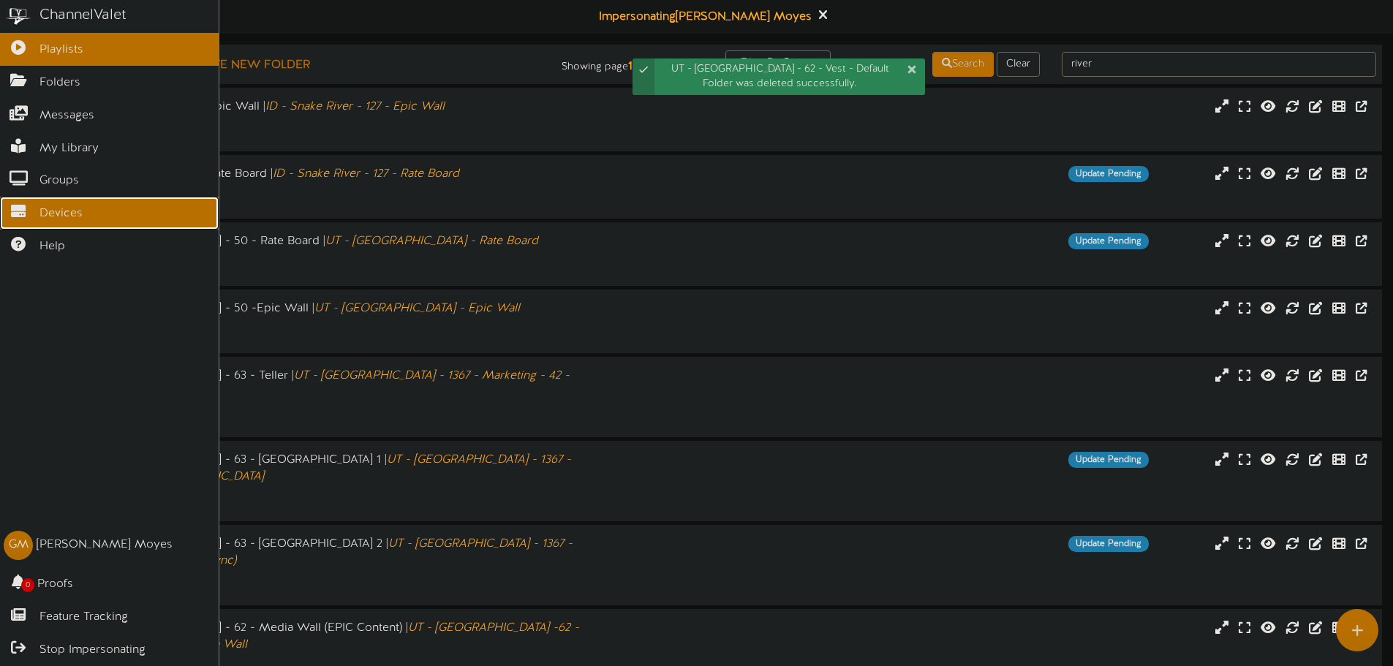
click at [39, 205] on span "Devices" at bounding box center [60, 213] width 43 height 17
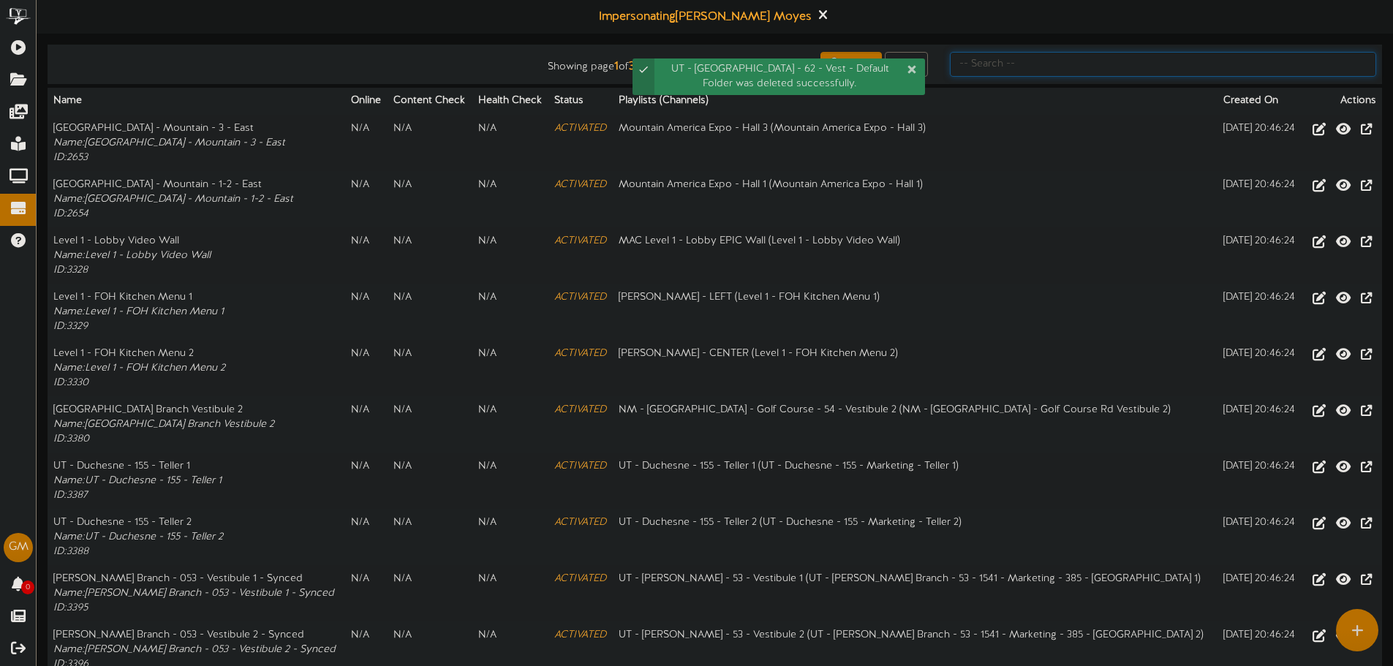
click at [1205, 56] on input "text" at bounding box center [1163, 64] width 426 height 25
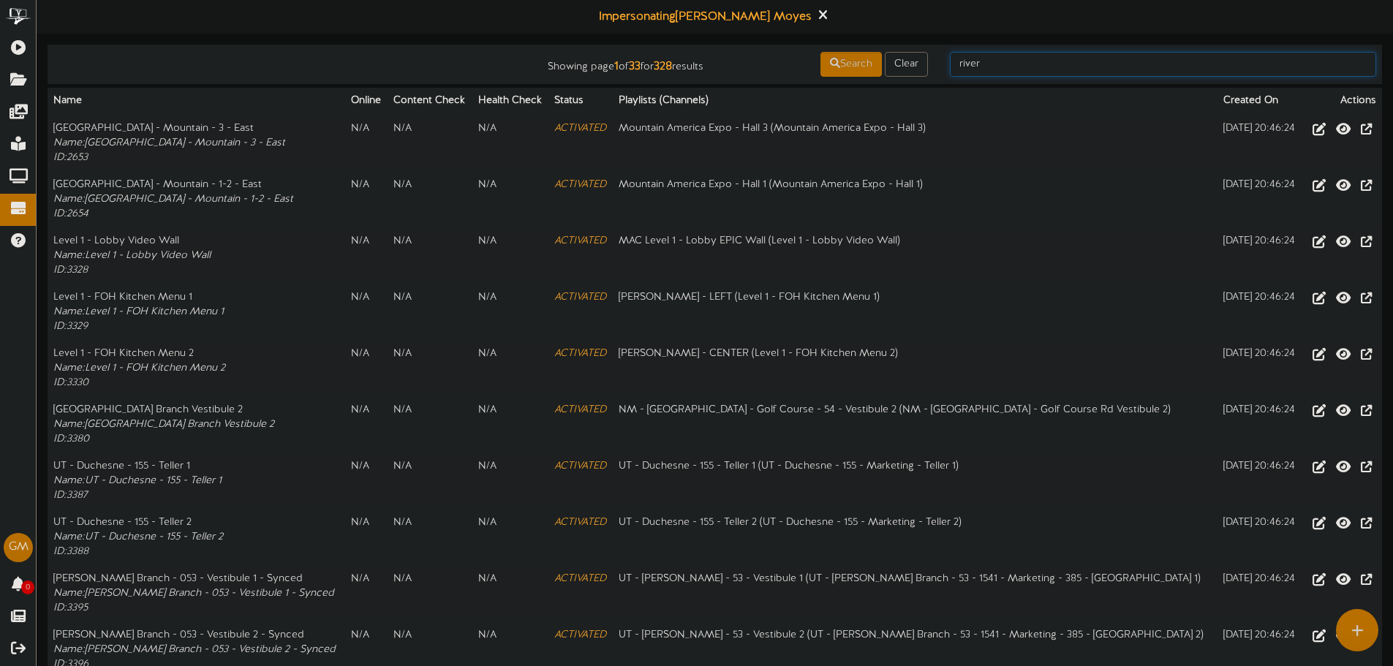
type input "river"
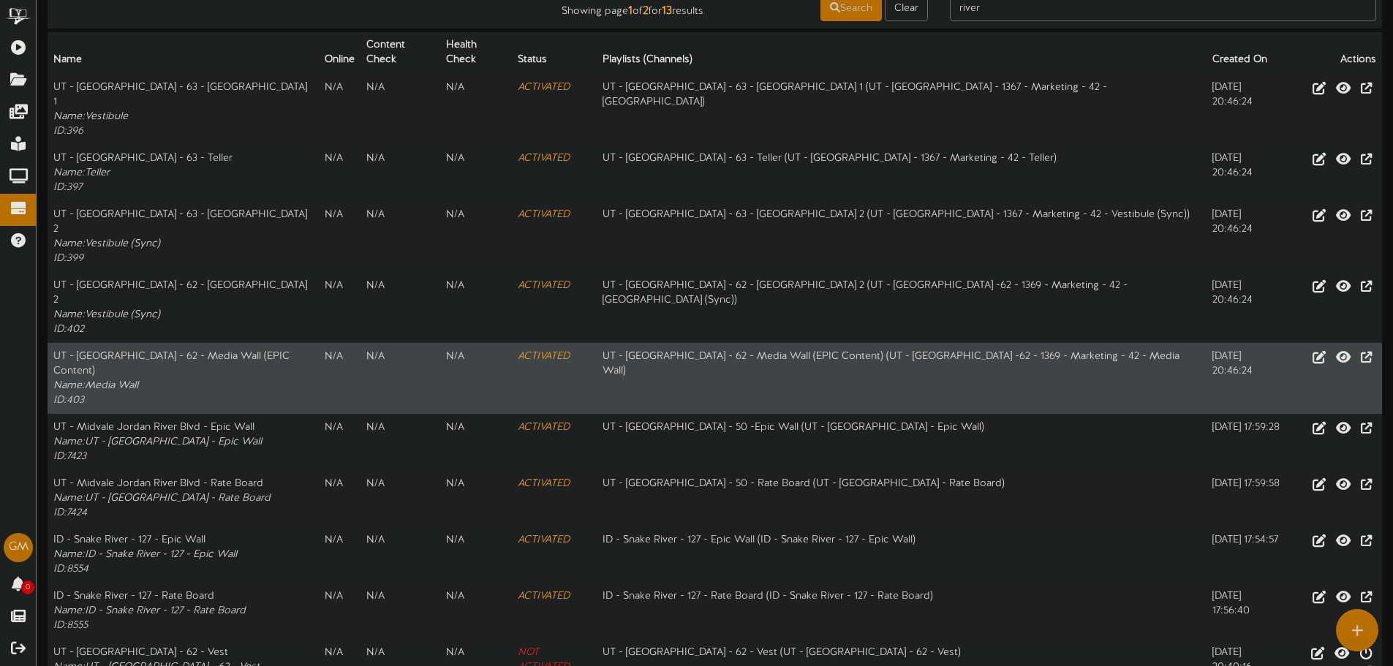
scroll to position [99, 0]
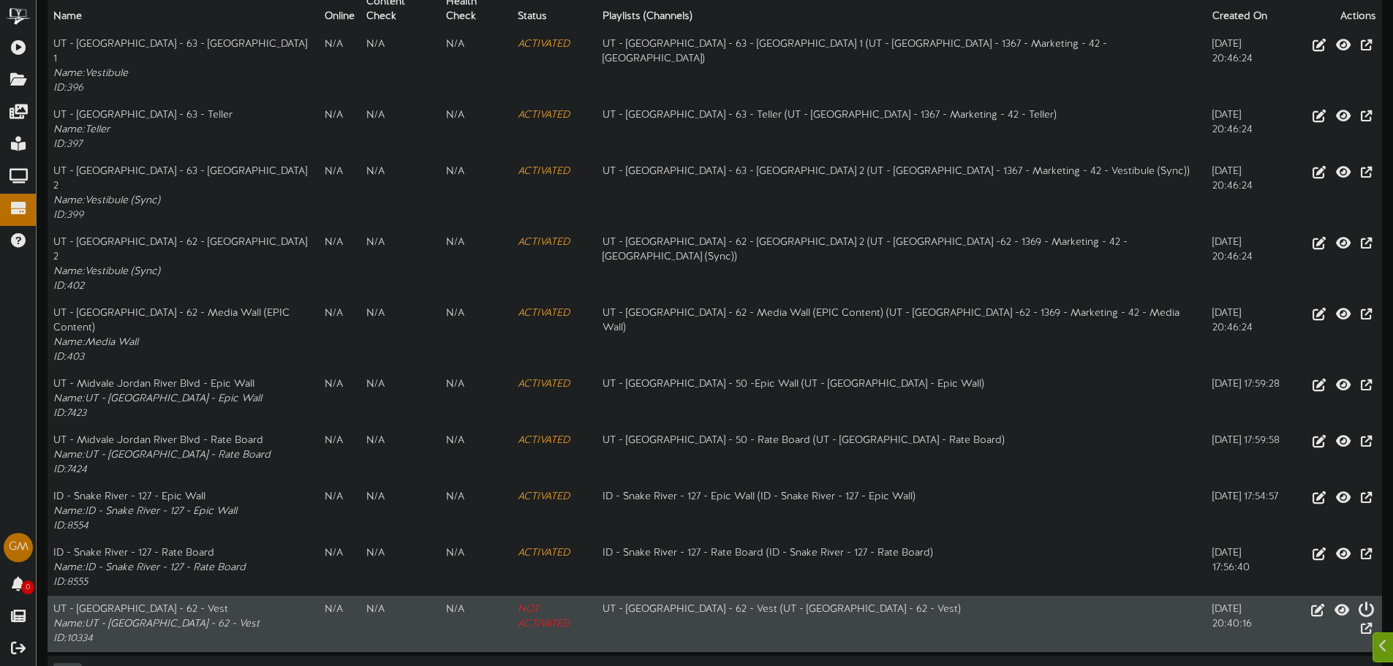
click at [1363, 600] on button "Activate Device" at bounding box center [1365, 611] width 25 height 23
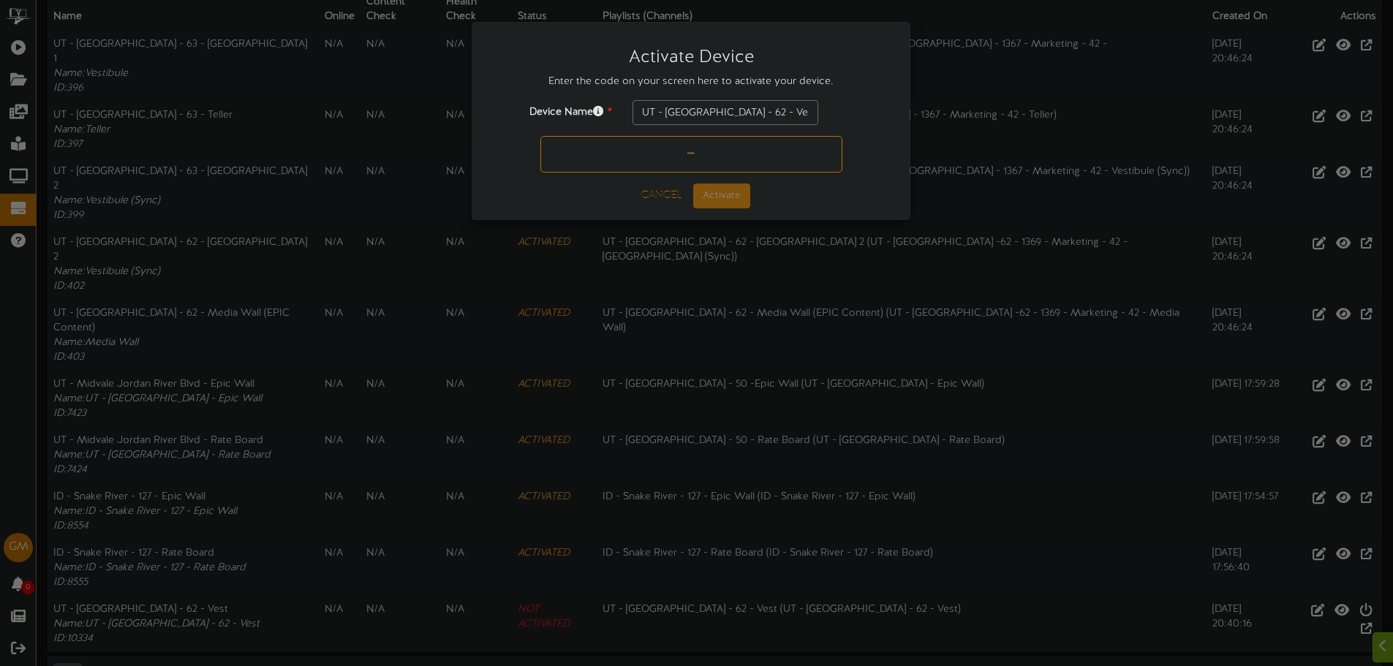
click at [620, 155] on input "text" at bounding box center [691, 154] width 302 height 37
type input "6CA100"
click at [717, 200] on button "Activate" at bounding box center [721, 196] width 57 height 25
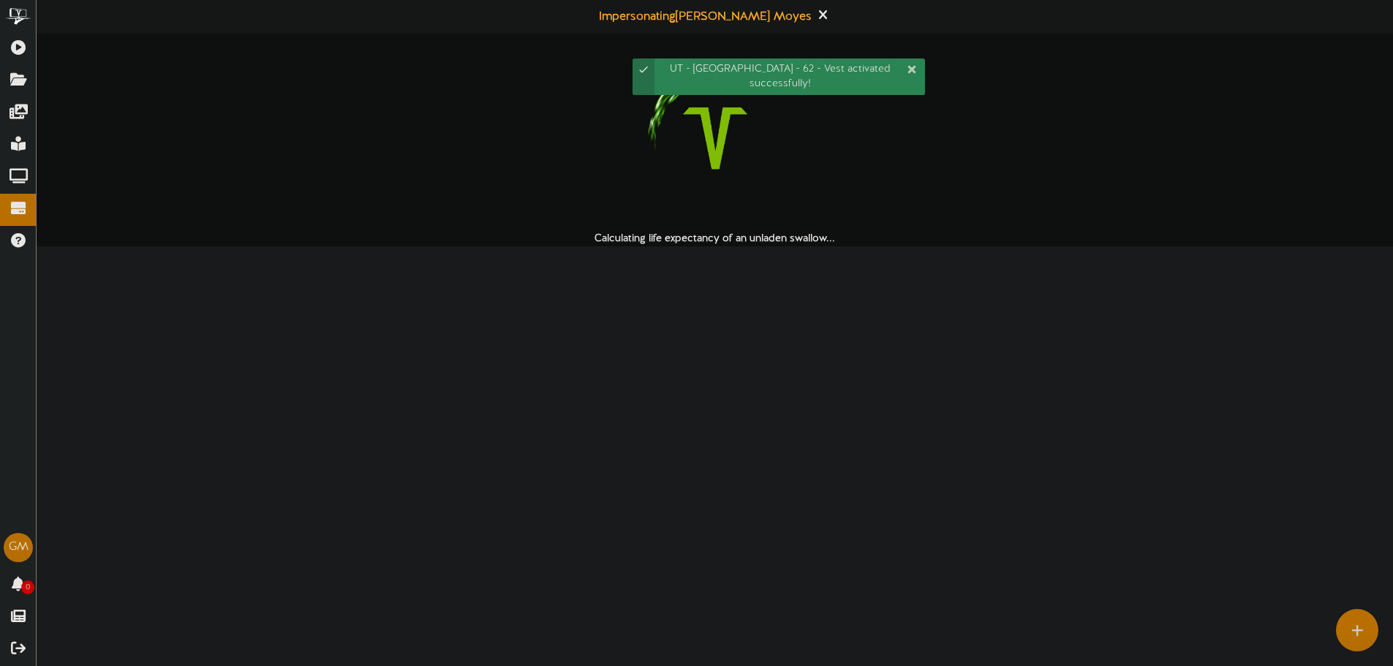
scroll to position [0, 0]
